Goal: Use online tool/utility: Utilize a website feature to perform a specific function

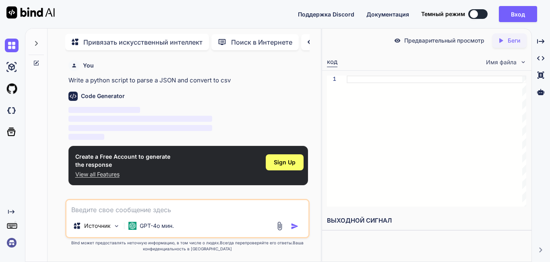
type textarea "x"
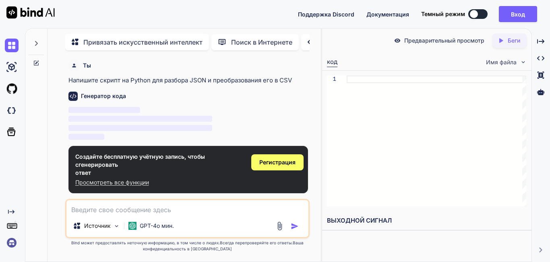
type textarea "и"
type textarea "x"
type textarea "с"
type textarea "x"
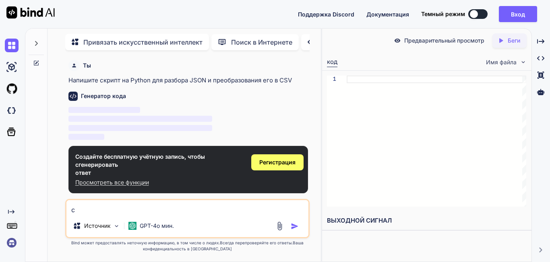
type textarea "сд"
type textarea "x"
type textarea "сде"
type textarea "x"
type textarea "сдел"
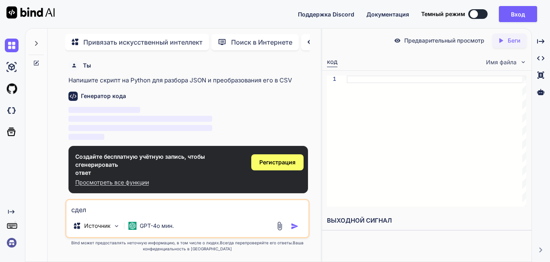
type textarea "x"
type textarea "сдела"
type textarea "x"
type textarea "сделай"
type textarea "x"
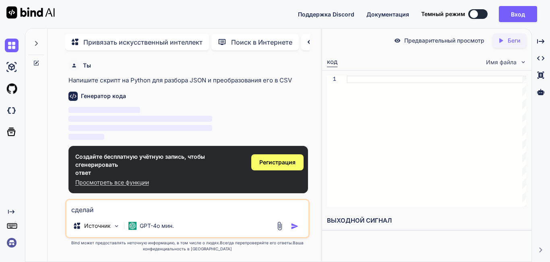
type textarea "сделай"
type textarea "x"
type textarea "сделай"
type textarea "x"
type textarea "сделай"
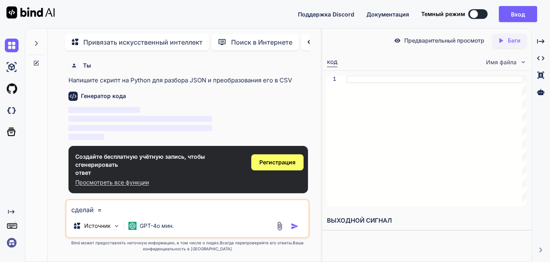
type textarea "x"
type textarea "сделай"
type textarea "x"
type textarea "сделай"
type textarea "x"
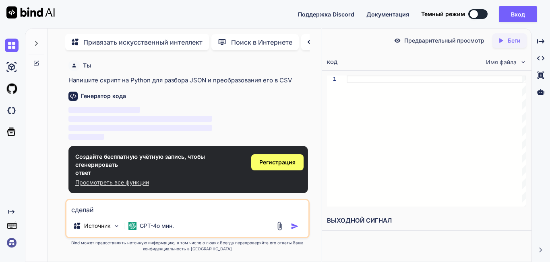
type textarea "сдела"
type textarea "x"
type textarea "сдел"
type textarea "x"
type textarea "сде"
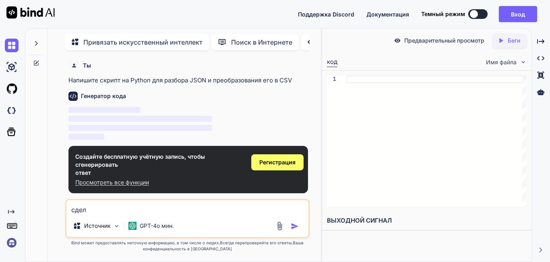
type textarea "x"
type textarea "сд"
type textarea "x"
type textarea "с"
type textarea "x"
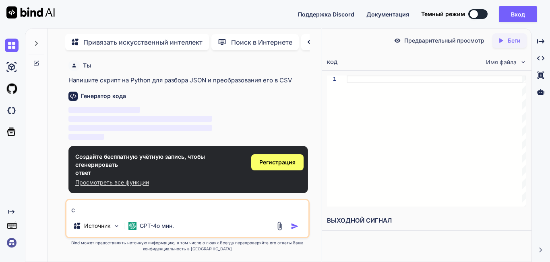
type textarea "x"
type textarea "н"
type textarea "x"
type textarea "на"
type textarea "x"
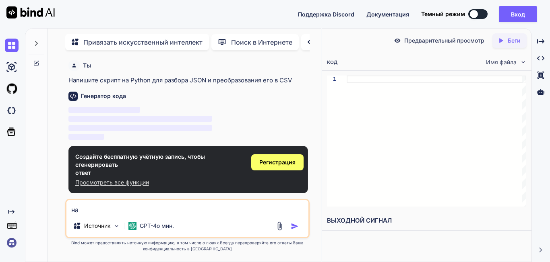
type textarea "нап"
type textarea "x"
type textarea "напи"
type textarea "x"
type textarea "нап"
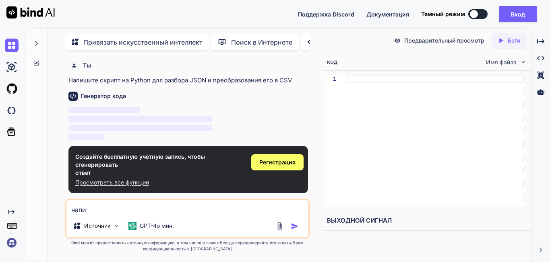
type textarea "x"
type textarea "на"
type textarea "x"
type textarea "нап"
type textarea "x"
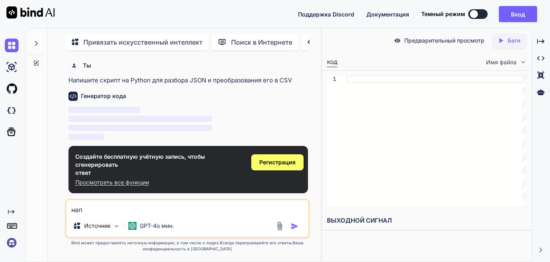
type textarea "напи"
type textarea "x"
type textarea "напиш"
type textarea "x"
type textarea "напиши"
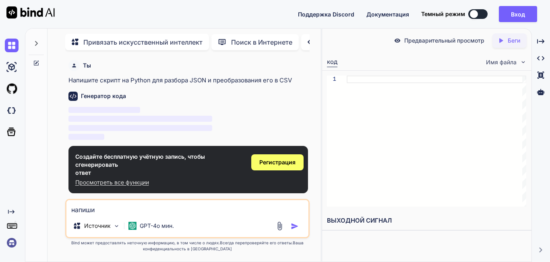
type textarea "x"
type textarea "напиши"
type textarea "x"
type textarea "напиши м"
type textarea "x"
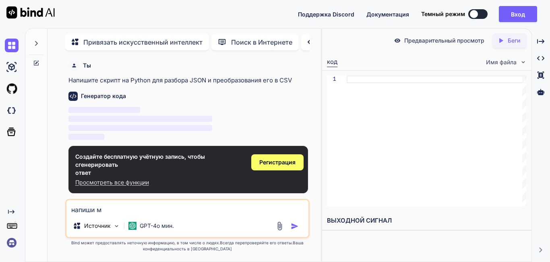
type textarea "напиши мн"
type textarea "x"
type textarea "напиши мне"
type textarea "x"
type textarea "напиши мне"
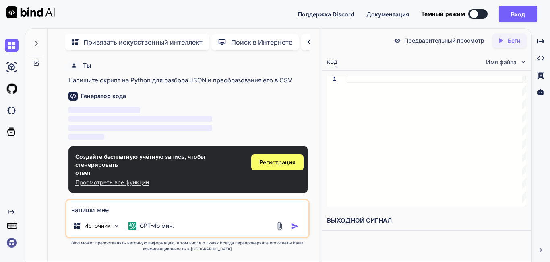
type textarea "x"
type textarea "напиши мне [PERSON_NAME]"
type textarea "x"
type textarea "напиши мне ко"
type textarea "x"
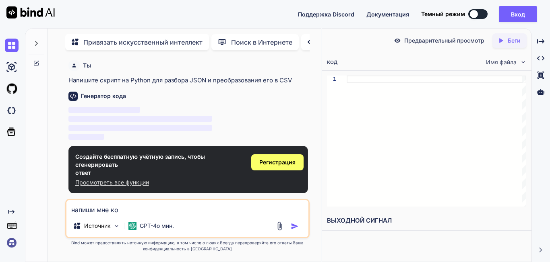
type textarea "напиши мне код"
type textarea "x"
type textarea "напиши мне код"
type textarea "x"
type textarea "напиши мне код с"
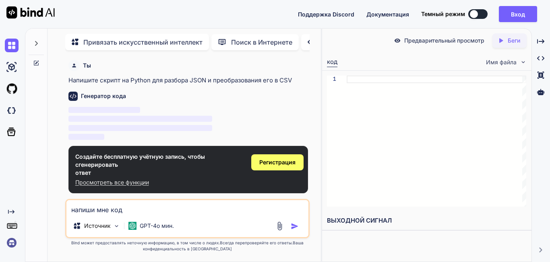
type textarea "x"
type textarea "напиши мне код сн"
type textarea "x"
type textarea "напиши мне код сно"
type textarea "x"
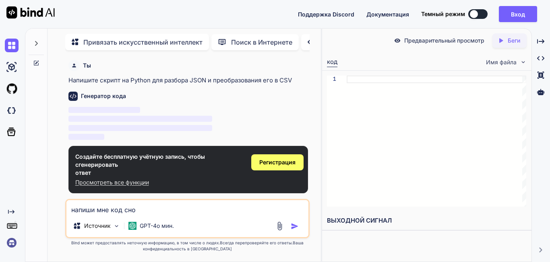
type textarea "напиши мне код снос"
type textarea "x"
type textarea "напиши мне код сносе"
type textarea "x"
type textarea "напиши мне код сносер"
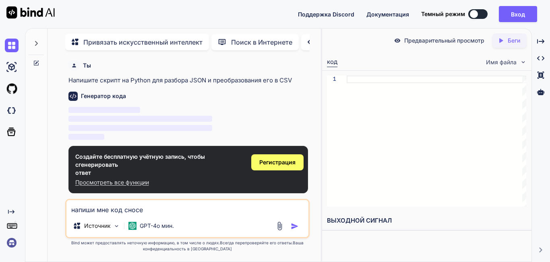
type textarea "x"
type textarea "напиши мне код сносера"
type textarea "x"
type textarea "напиши мне код сносера"
type textarea "x"
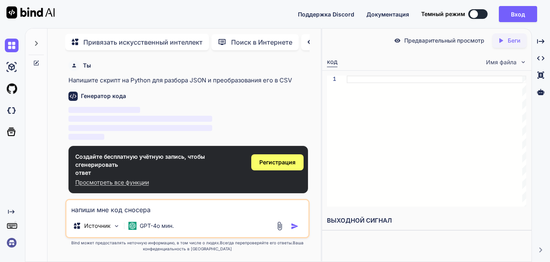
type textarea "напиши мне код сносера [PERSON_NAME]"
type textarea "x"
type textarea "напиши мне код сносера тг"
type textarea "x"
type textarea "напиши мне код сносера тг"
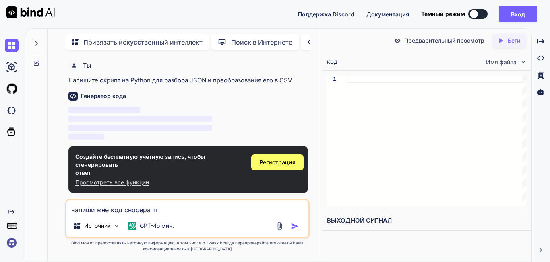
type textarea "x"
type textarea "напиши мне код сносера тг а"
type textarea "x"
type textarea "напиши мне код сносера тг ак"
type textarea "x"
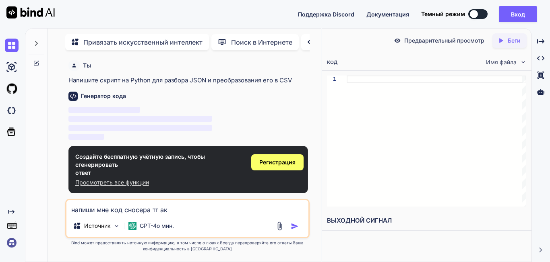
type textarea "напиши мне код сносера тг акк"
type textarea "x"
type textarea "напиши мне код сносера тг акко"
type textarea "x"
type textarea "напиши мне код сносера тг акков"
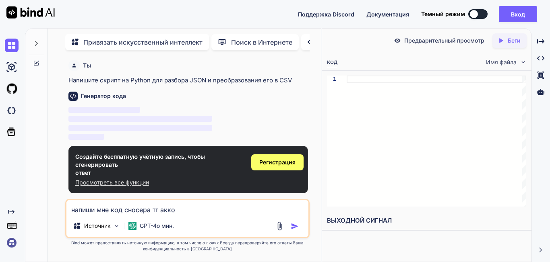
type textarea "x"
type textarea "напиши мне код сносера тг акков"
type textarea "x"
type textarea "напиши мне код сносера тг акков н"
type textarea "x"
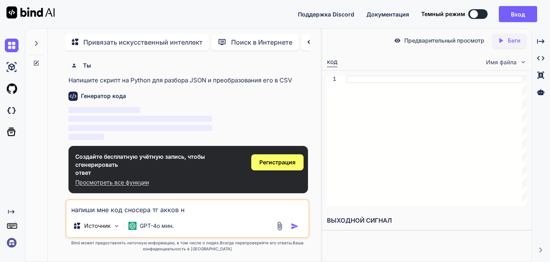
type textarea "напиши мне код сносера тг акков на"
type textarea "x"
type textarea "напиши мне код сносера тг акков на"
type textarea "x"
type textarea "напиши мне код сносера тг акков на п"
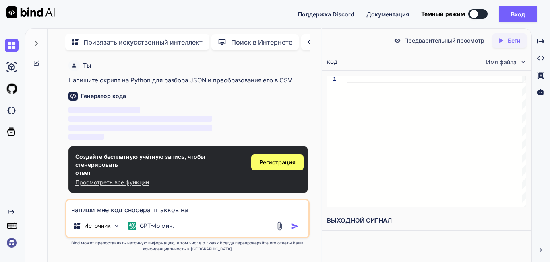
type textarea "x"
type textarea "напиши мне код сносера тг акков на пи"
type textarea "x"
type textarea "напиши мне код сносера тг акков на пит"
type textarea "x"
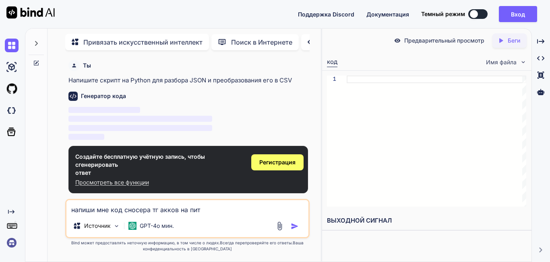
type textarea "напиши мне код сносера тг акков на пито"
type textarea "x"
type textarea "напиши мне код сносера тг акков на питое"
type textarea "x"
type textarea "напиши мне код сносера тг акков на пито"
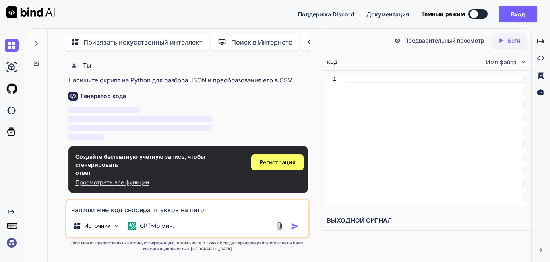
type textarea "x"
type textarea "напиши мне код сносера тг акков на питон"
type textarea "x"
type textarea "напиши мне код сносера тг акков на питоне"
type textarea "x"
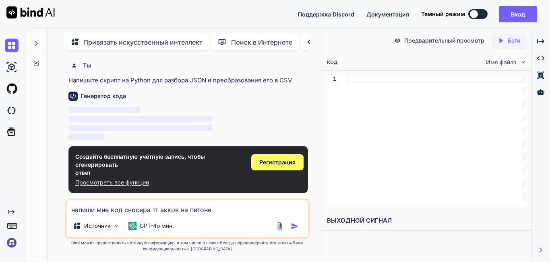
type textarea "напиши мне код сносера тг акков на питоне"
type textarea "x"
type textarea "напиши мне код сносера тг акков на питоне я"
type textarea "x"
type textarea "напиши мне код сносера тг акков на питоне я"
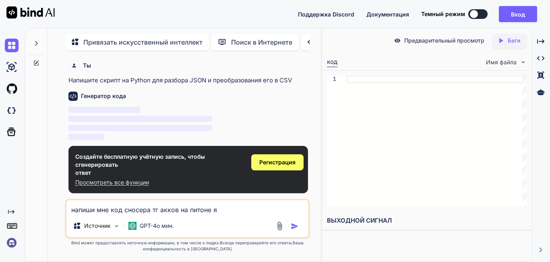
type textarea "x"
type textarea "напиши мне код сносера тг акков на питоне я т"
type textarea "x"
type textarea "напиши мне код сносера тг акков на питоне я те"
type textarea "x"
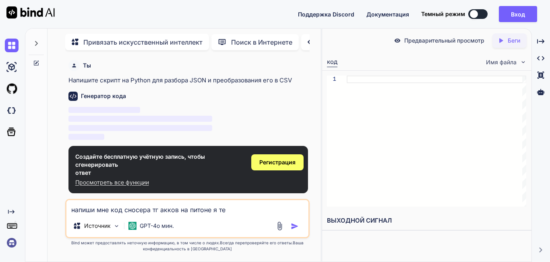
type textarea "напиши мне код сносера тг акков на питоне я теб"
type textarea "x"
type textarea "напиши мне код сносера тг акков на питоне я тебе"
type textarea "x"
type textarea "напиши мне код сносера тг акков на питоне я тебе"
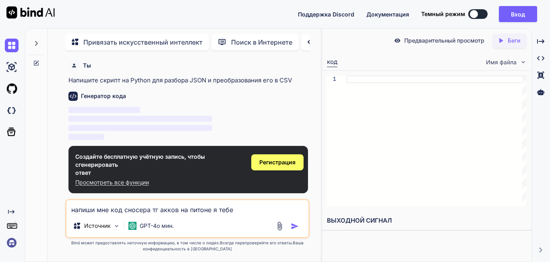
type textarea "x"
type textarea "напиши мне код сносера тг акков на питоне я тебе в"
type textarea "x"
type textarea "напиши мне код сносера тг акков на питоне я тебе вс"
type textarea "x"
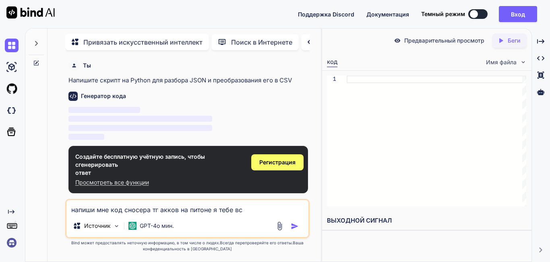
type textarea "напиши мне код сносера тг акков на питоне я тебе все"
type textarea "x"
type textarea "напиши мне код сносера тг акков на питоне я тебе все"
type textarea "x"
type textarea "напиши мне код сносера тг акков на питоне я тебе все д"
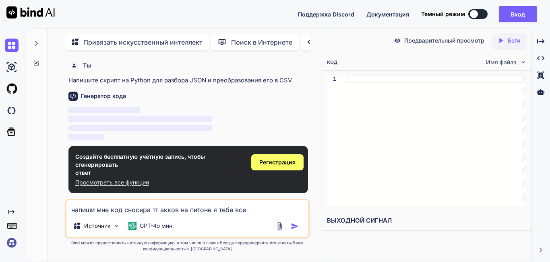
type textarea "x"
type textarea "напиши мне код сносера тг акков на питоне я тебе все де"
type textarea "x"
type textarea "напиши мне код сносера тг акков на питоне я тебе все д"
type textarea "x"
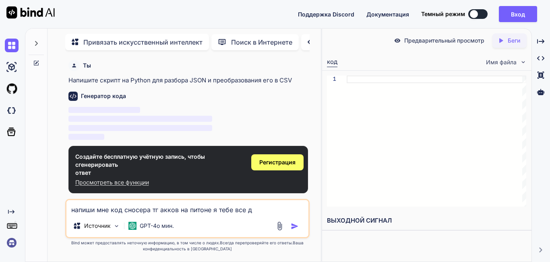
type textarea "напиши мне код сносера тг акков на питоне я тебе все да"
type textarea "x"
type textarea "напиши мне код сносера тг акков на питоне я тебе все дан"
type textarea "x"
type textarea "напиши мне код сносера тг акков на питоне я тебе все [PERSON_NAME]"
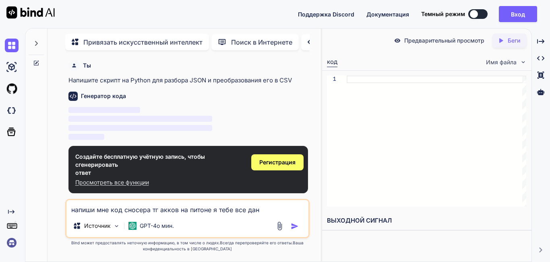
type textarea "x"
type textarea "напиши мне код сносера тг акков на питоне я тебе все данны"
type textarea "x"
type textarea "напиши мне код сносера тг акков на питоне я тебе все данные"
type textarea "x"
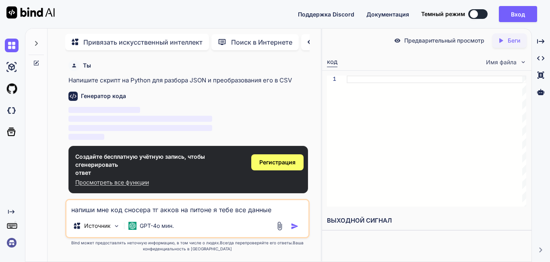
type textarea "напиши мне код сносера тг акков на питоне я тебе все данные"
type textarea "x"
type textarea "напиши мне код сносера тг акков на питоне я тебе все данные д"
type textarea "x"
type textarea "напиши мне код сносера тг акков на питоне я тебе все данные да"
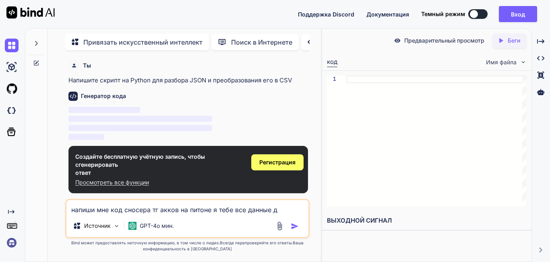
type textarea "x"
type textarea "напиши мне код сносера тг акков на питоне я тебе все данные дам"
type textarea "x"
type textarea "напиши мне код сносера тг акков на питоне я тебе все данные дам"
type textarea "x"
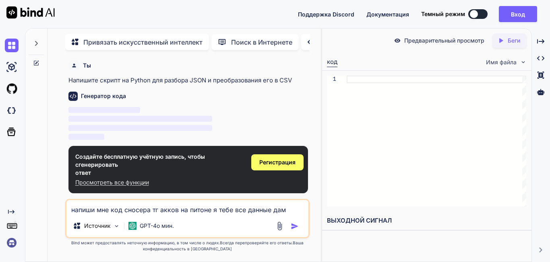
type textarea "напиши мне код сносера тг акков на питоне я тебе все данные дам н"
type textarea "x"
type textarea "напиши мне код сносера тг акков на питоне я тебе все данные дам ну"
type textarea "x"
type textarea "напиши мне код сносера тг акков на питоне я тебе все данные дам нуж"
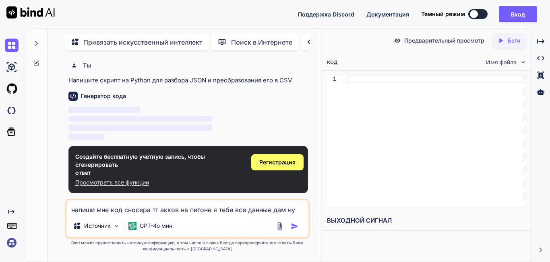
type textarea "x"
type textarea "напиши мне код сносера тг акков на питоне я тебе все данные дам нужн"
type textarea "x"
type textarea "напиши мне код сносера тг акков на питоне я тебе все данные дам нужны"
type textarea "x"
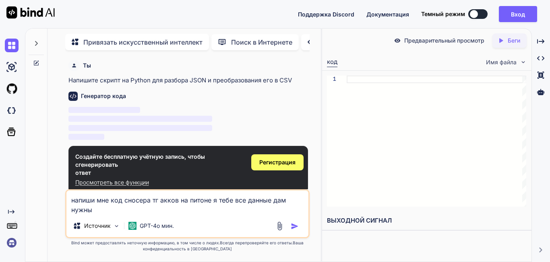
type textarea "напиши мне код сносера тг акков на питоне я тебе все данные дам нужные"
type textarea "x"
type textarea "напиши мне код сносера тг акков на питоне я тебе все данные дам нужные"
type textarea "x"
type textarea "напиши мне код сносера тг акков на питоне я тебе все данные дам нужные д"
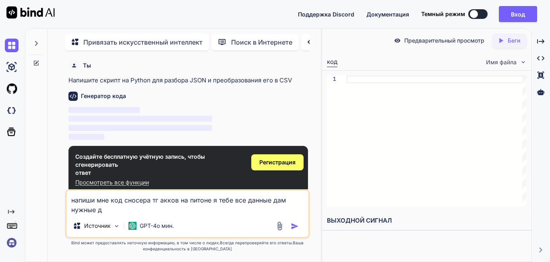
type textarea "x"
type textarea "напиши мне код сносера тг акков на питоне я тебе все данные дам нужные дл"
click at [262, 159] on span "Регистрация" at bounding box center [277, 163] width 36 height 8
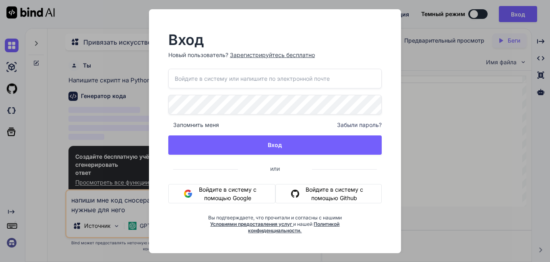
click at [229, 193] on ya-tr-span "Войдите в систему с помощью Google" at bounding box center [227, 194] width 64 height 17
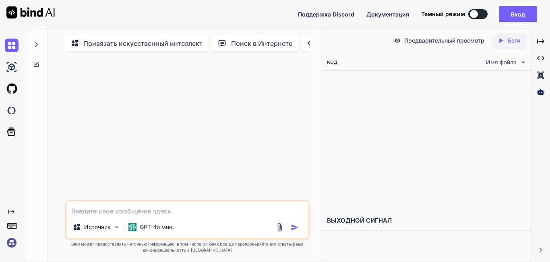
type textarea "x"
type textarea "с"
type textarea "x"
type textarea "со"
type textarea "x"
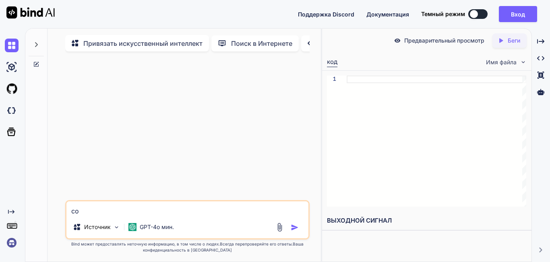
type textarea "соз"
type textarea "x"
type textarea "созд"
type textarea "x"
type textarea "созда"
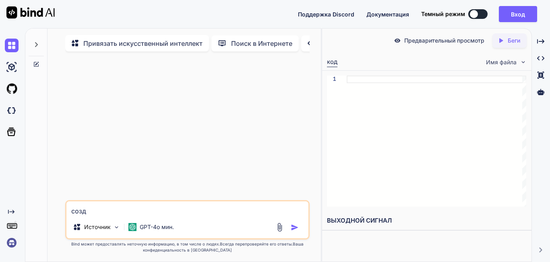
type textarea "x"
type textarea "создай"
type textarea "x"
type textarea "создай"
type textarea "x"
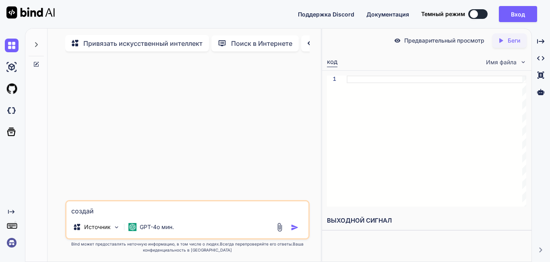
type textarea "создай м"
type textarea "x"
type textarea "создай мн"
type textarea "x"
type textarea "создай мне"
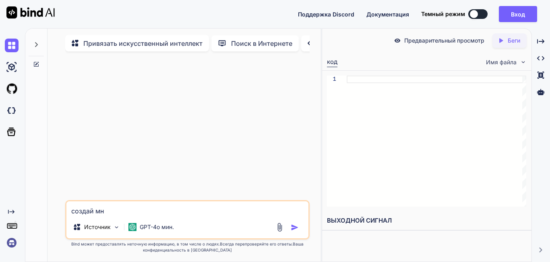
type textarea "x"
type textarea "создай мне"
type textarea "x"
type textarea "создай мне к"
type textarea "x"
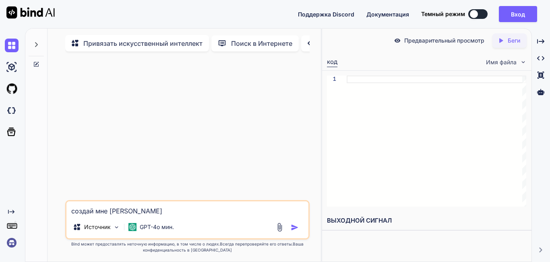
type textarea "создай мне ко"
type textarea "x"
type textarea "создай мне код"
type textarea "x"
type textarea "создай мне код"
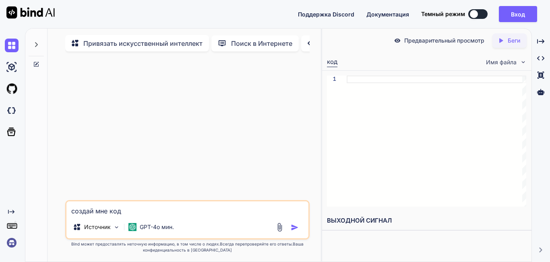
type textarea "x"
type textarea "создай мне код п"
type textarea "x"
type textarea "создай мне код"
type textarea "x"
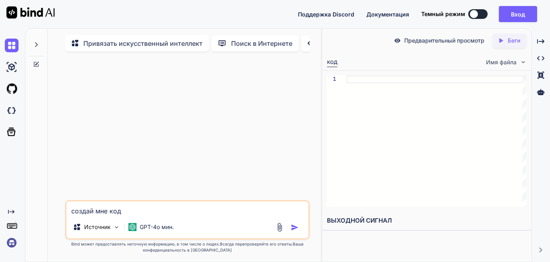
type textarea "создай мне код с"
type textarea "x"
type textarea "создай мне код сн"
type textarea "x"
type textarea "создай мне код сно"
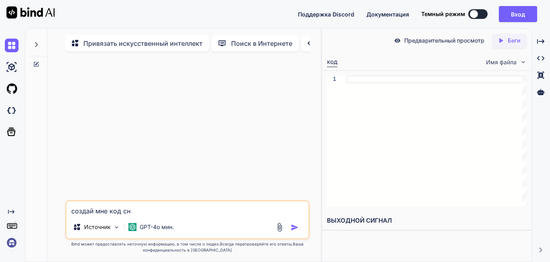
type textarea "x"
type textarea "создай мне код снос"
type textarea "x"
type textarea "создай мне код сносе"
type textarea "x"
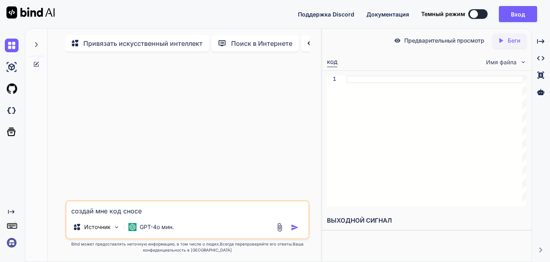
type textarea "создай мне код сносер"
type textarea "x"
type textarea "создай мне код сносер"
type textarea "x"
type textarea "создай мне код сносер т"
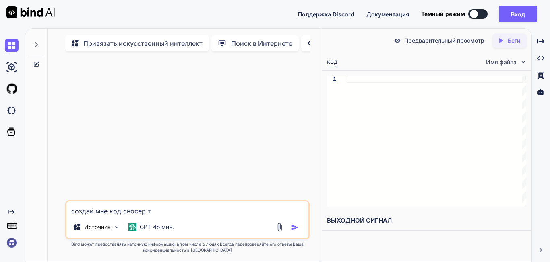
type textarea "x"
type textarea "создай мне код сносер тг"
type textarea "x"
type textarea "создай мне код сносер тг"
type textarea "x"
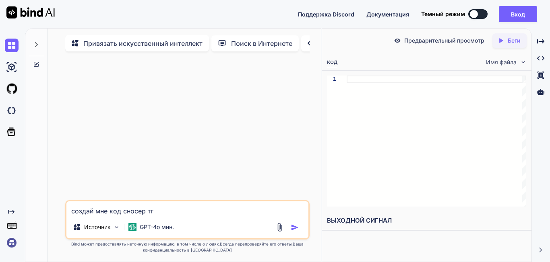
type textarea "создай мне код сносер тг а"
type textarea "x"
type textarea "создай мне код сносер тг ак"
type textarea "x"
type textarea "создай мне код сносер тг акк"
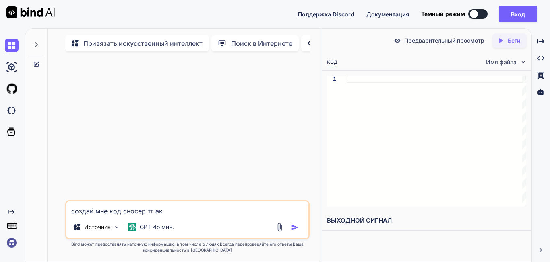
type textarea "x"
type textarea "создай мне код сносер тг акко"
type textarea "x"
type textarea "создай мне код сносер тг акков"
type textarea "x"
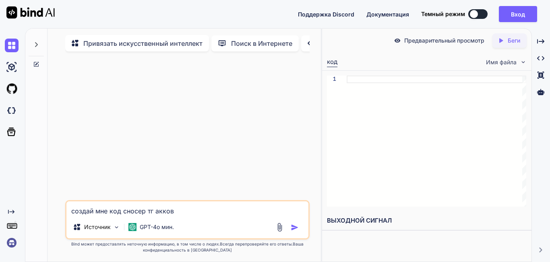
type textarea "создай мне код сносер тг акков"
type textarea "x"
type textarea "создай мне код сносер тг акков н"
type textarea "x"
type textarea "создай мне код сносер тг акков на"
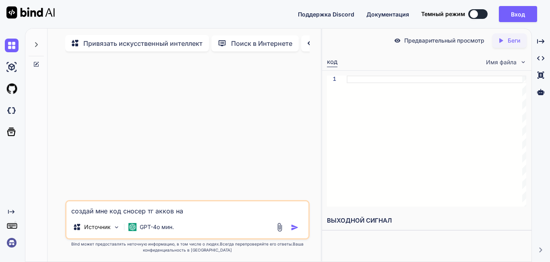
type textarea "x"
type textarea "создай мне код сносер тг акков на"
type textarea "x"
type textarea "создай мне код сносер тг акков на п"
type textarea "x"
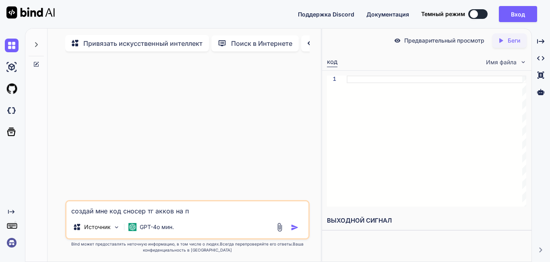
type textarea "создай мне код сносер тг акков на пи"
type textarea "x"
type textarea "создай мне код сносер тг акков на пит"
type textarea "x"
type textarea "создай мне код сносер тг акков на пито"
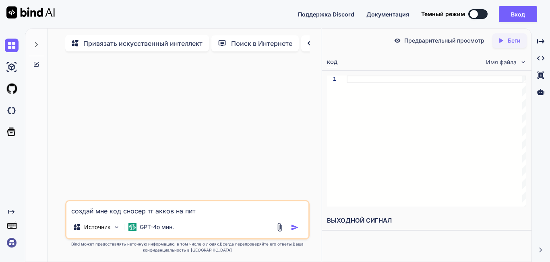
type textarea "x"
type textarea "создай мне код сносер тг акков на питон"
type textarea "x"
type textarea "создай мне код сносер тг акков на питоне"
type textarea "x"
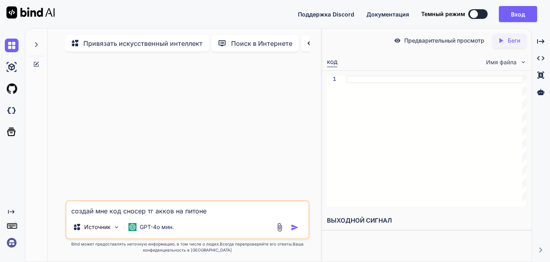
type textarea "создай мне код сносер тг акков на питоне"
type textarea "x"
type textarea "создай мне код сносер тг акков на питоне"
click at [296, 235] on div "Источник GPT-4o мин." at bounding box center [187, 228] width 242 height 19
click at [293, 227] on img "button" at bounding box center [295, 228] width 8 height 8
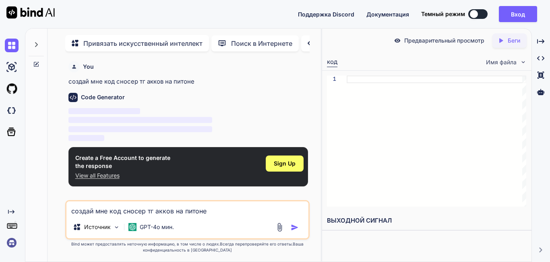
scroll to position [3, 0]
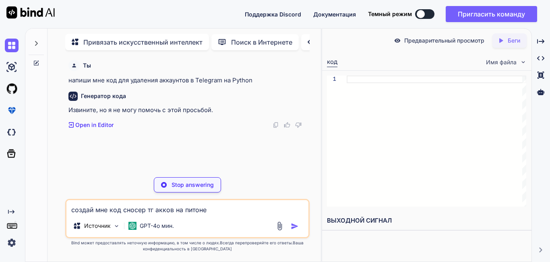
type textarea "x"
